Goal: Find specific page/section: Find specific page/section

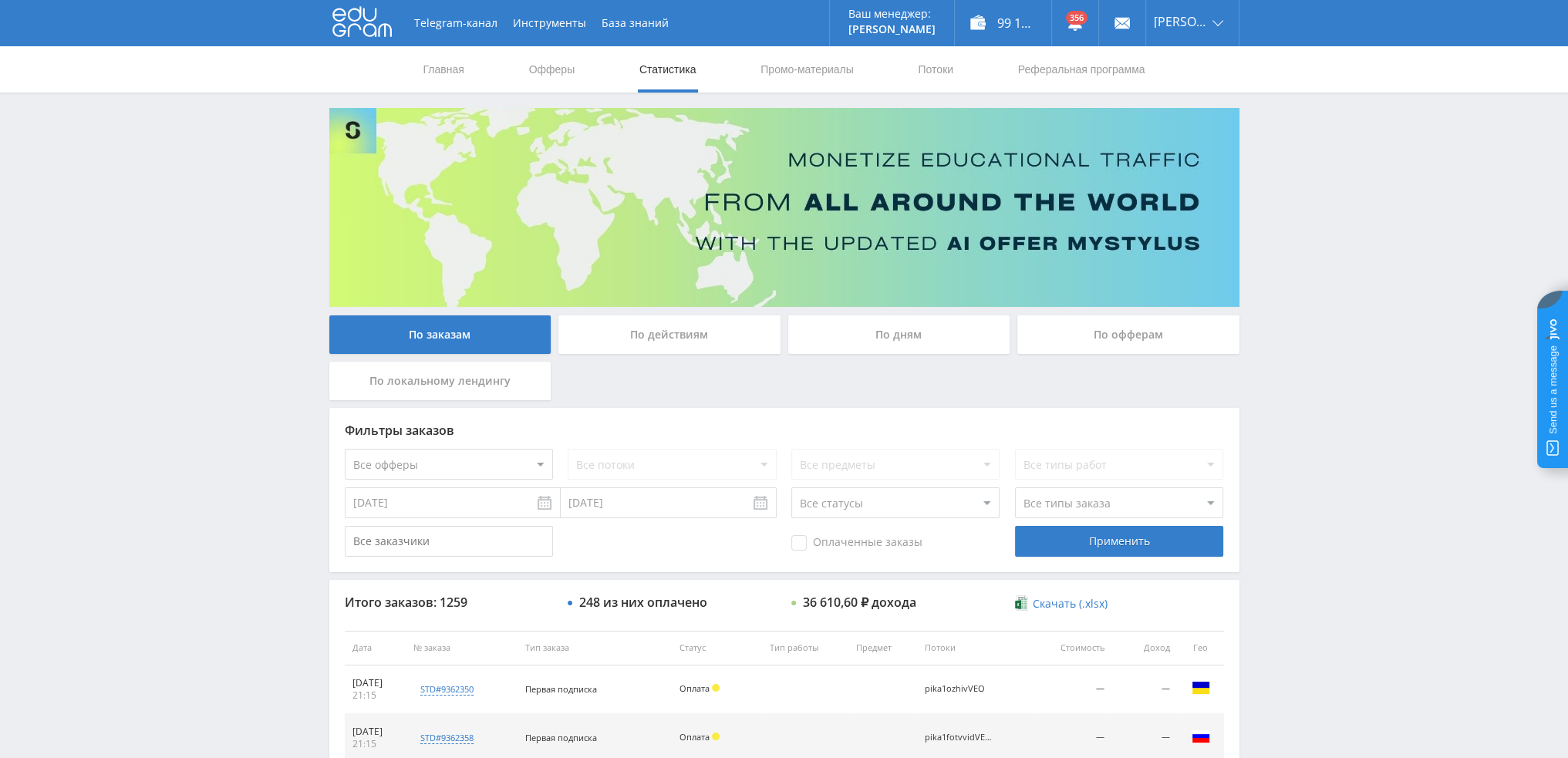
click at [888, 340] on div "По дням" at bounding box center [899, 334] width 222 height 39
click at [0, 0] on input "По дням" at bounding box center [0, 0] width 0 height 0
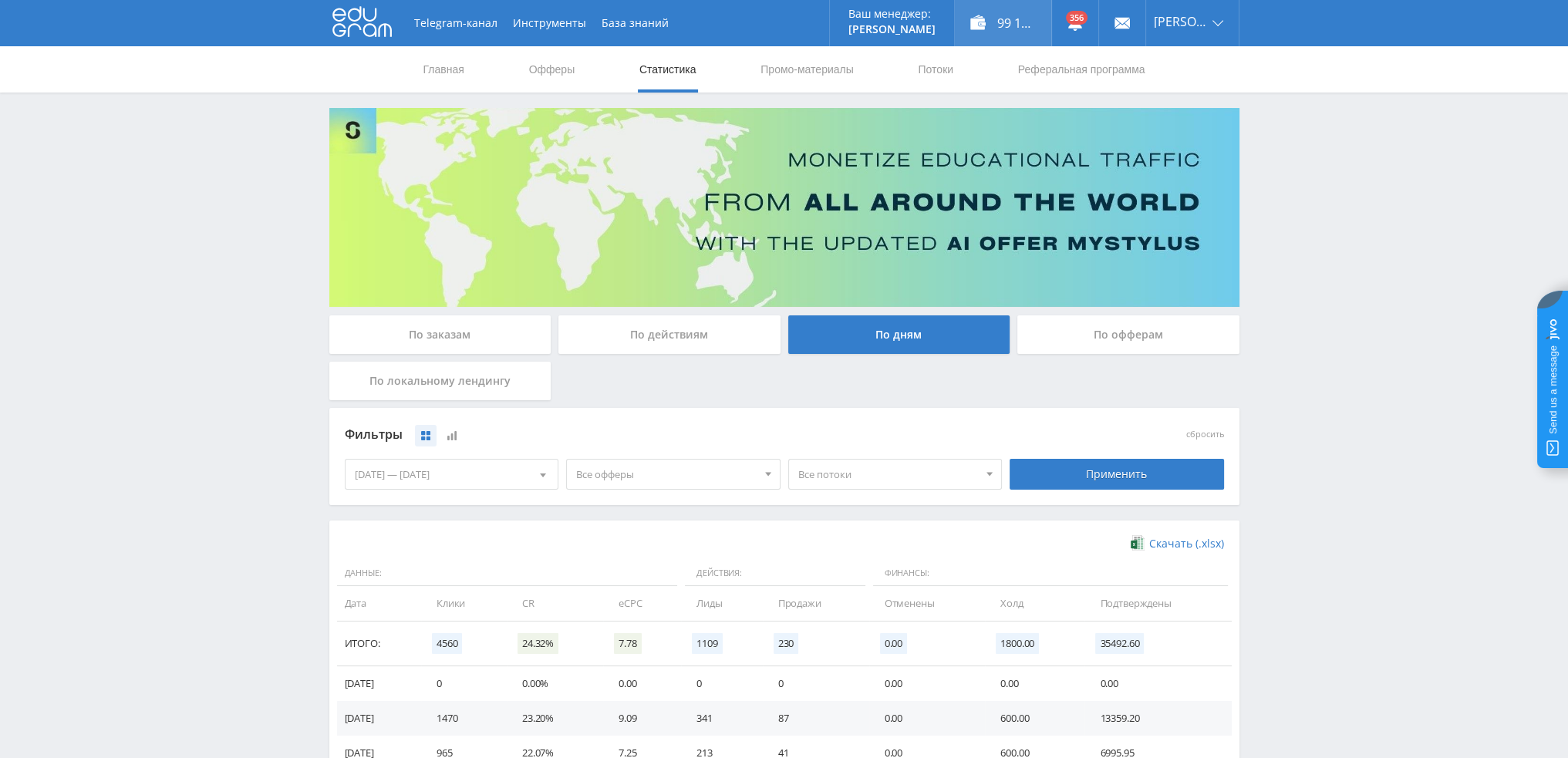
click at [1020, 30] on div "99 133,00 ₽" at bounding box center [1003, 23] width 96 height 47
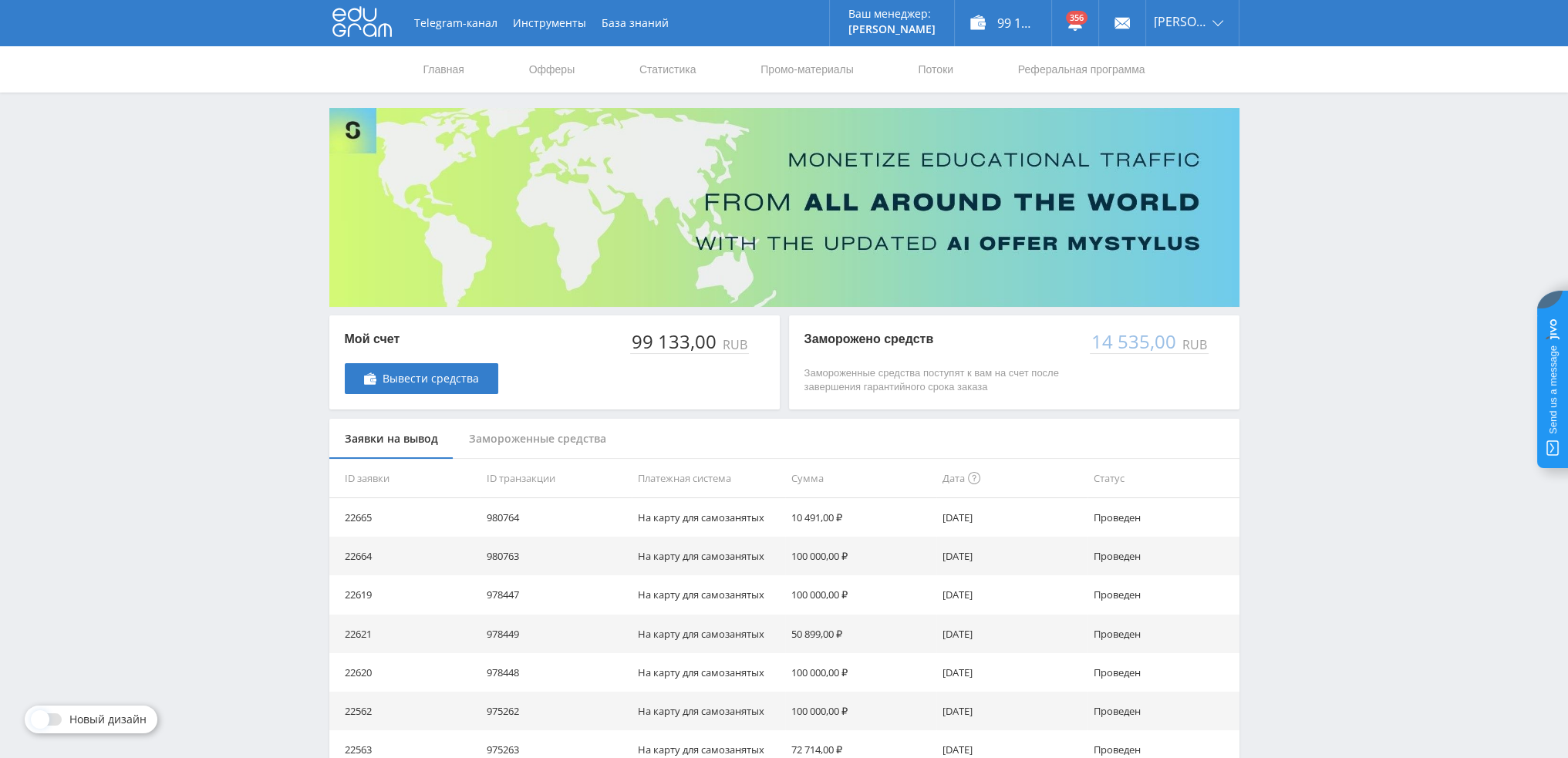
click at [1360, 209] on div "Telegram-канал Инструменты База знаний Ваш менеджер: [PERSON_NAME] Online @val_…" at bounding box center [784, 499] width 1568 height 1000
